Goal: Go to known website: Access a specific website the user already knows

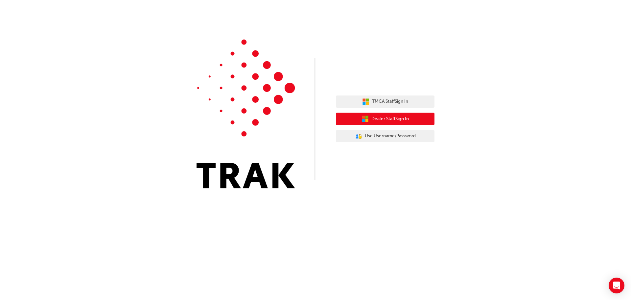
click at [391, 117] on span "Dealer Staff Sign In" at bounding box center [390, 119] width 37 height 8
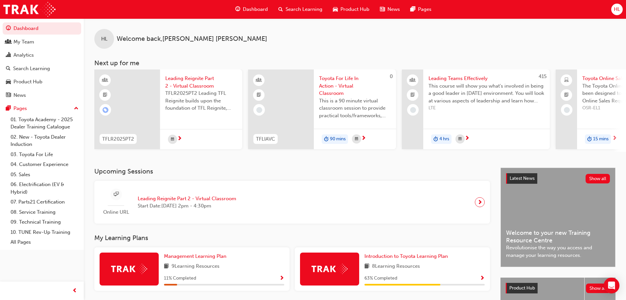
click at [190, 164] on div "HL Welcome back , Haydn Lucas Next up for me TFLR2025PT2 Leading Reignite Part …" at bounding box center [355, 92] width 543 height 149
